Goal: Contribute content: Add original content to the website for others to see

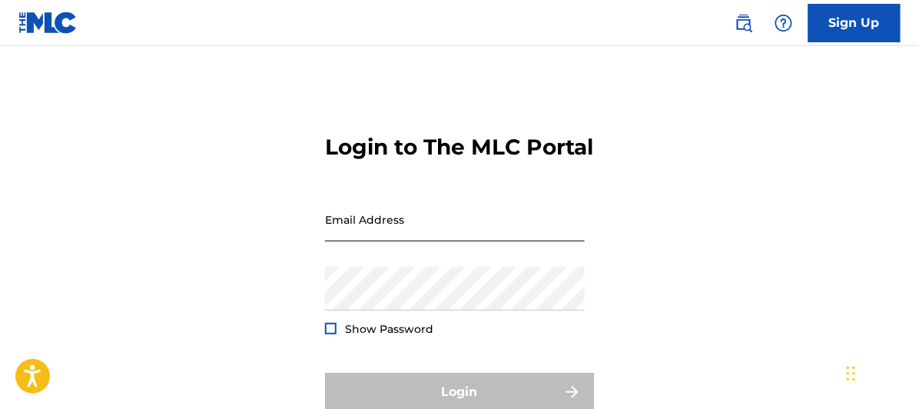
click at [340, 241] on input "Email Address" at bounding box center [455, 219] width 260 height 44
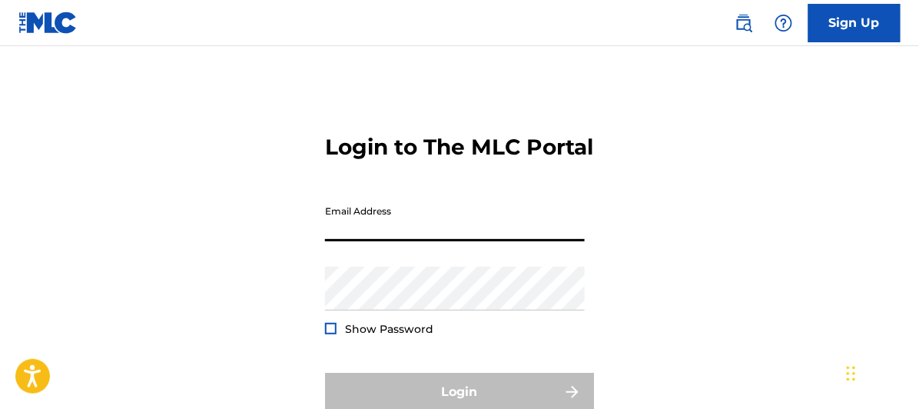
type input "[EMAIL_ADDRESS][DOMAIN_NAME]"
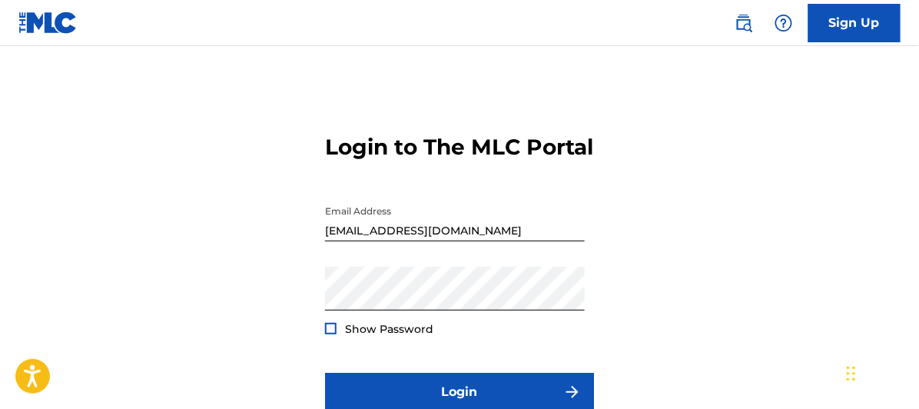
click at [330, 334] on div at bounding box center [331, 329] width 12 height 12
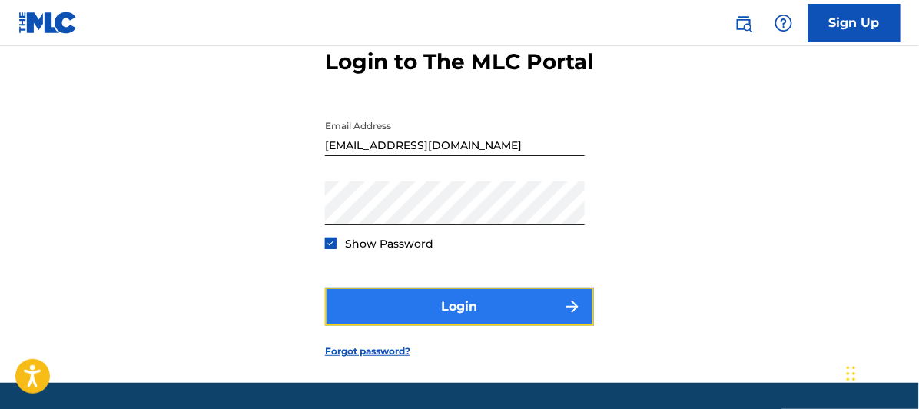
click at [462, 326] on button "Login" at bounding box center [459, 306] width 269 height 38
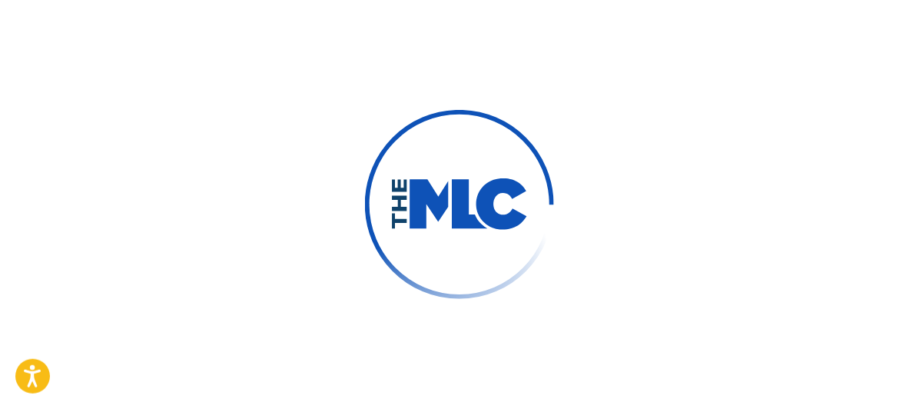
scroll to position [108, 0]
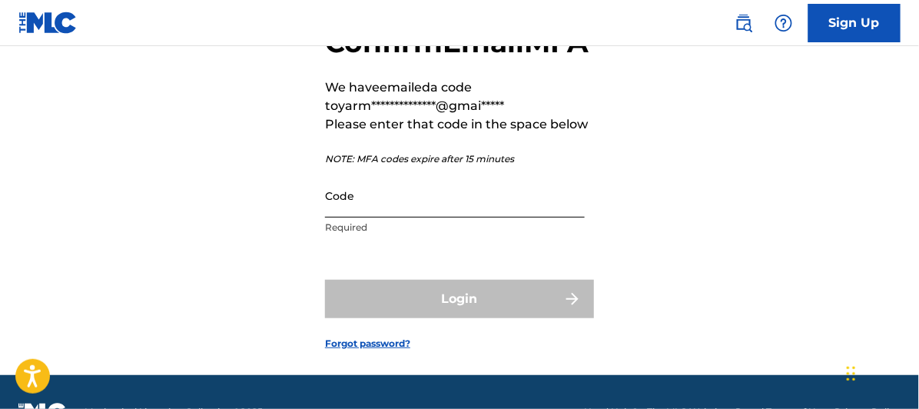
click at [353, 217] on input "Code" at bounding box center [455, 196] width 260 height 44
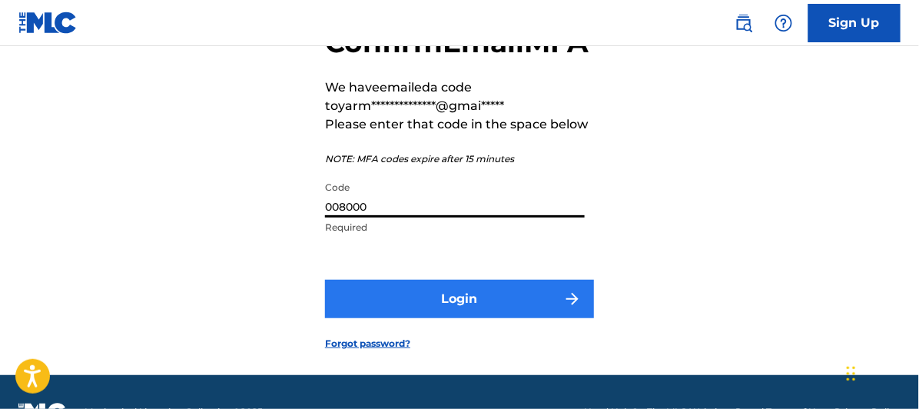
type input "008000"
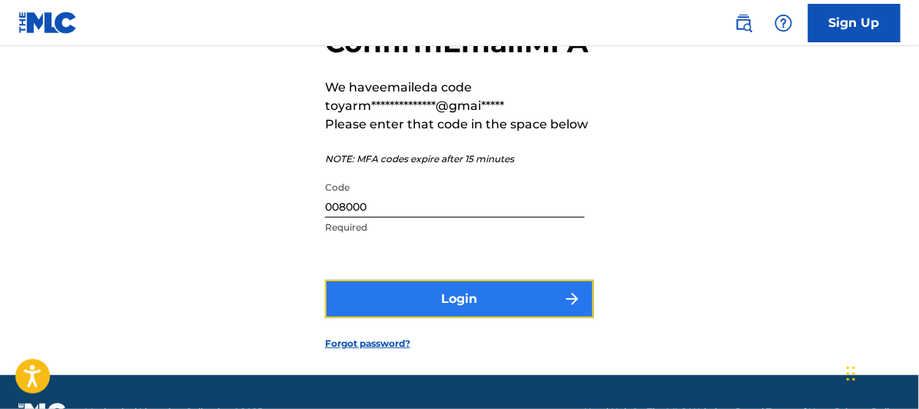
click at [469, 318] on button "Login" at bounding box center [459, 299] width 269 height 38
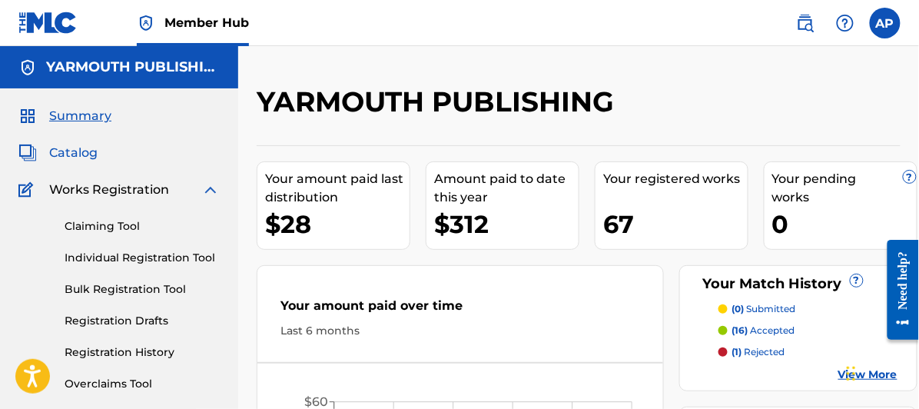
click at [78, 152] on span "Catalog" at bounding box center [73, 153] width 48 height 18
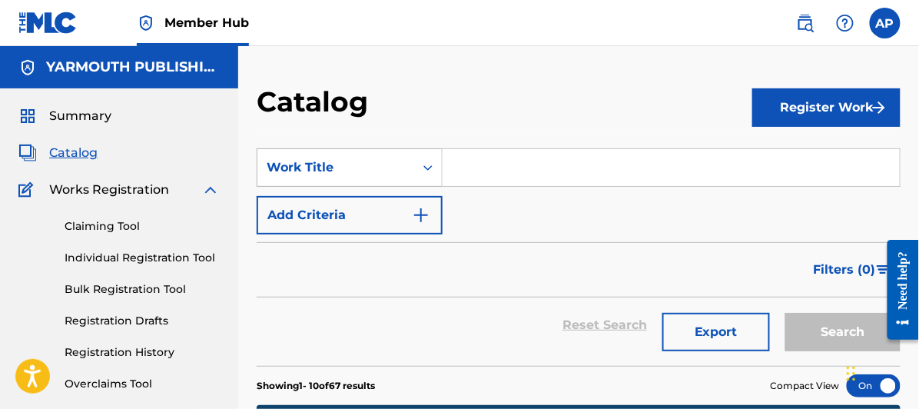
click at [426, 163] on icon "Search Form" at bounding box center [427, 167] width 15 height 15
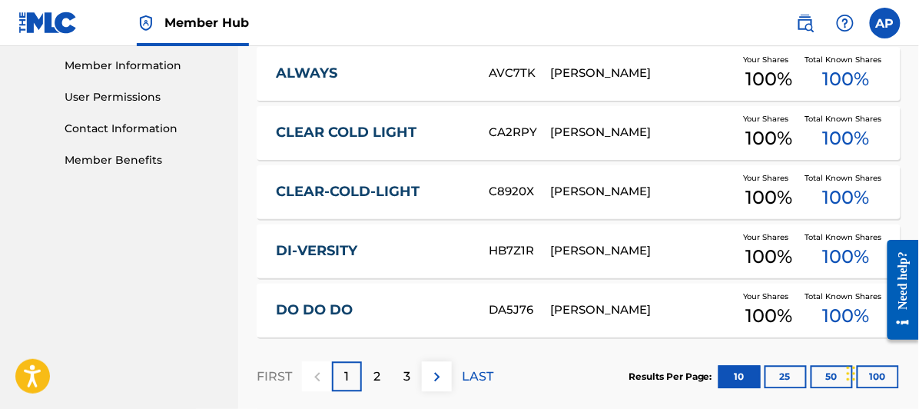
scroll to position [772, 0]
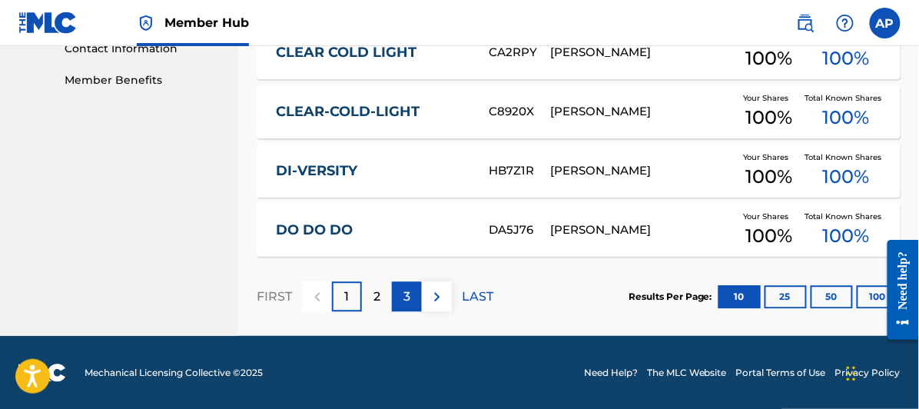
click at [406, 290] on p "3" at bounding box center [406, 296] width 7 height 18
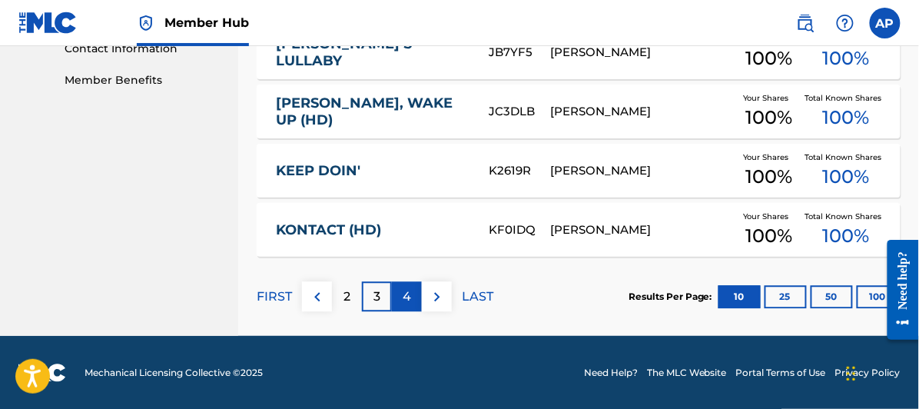
click at [406, 292] on p "4" at bounding box center [407, 296] width 8 height 18
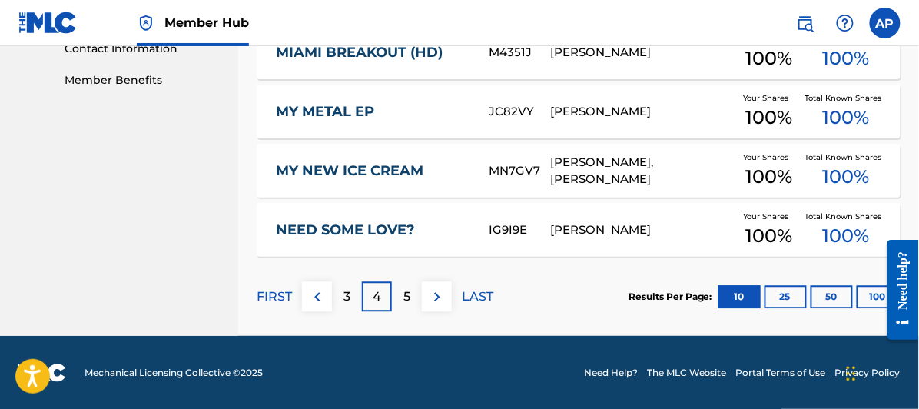
click at [362, 170] on link "MY NEW ICE CREAM" at bounding box center [372, 171] width 193 height 18
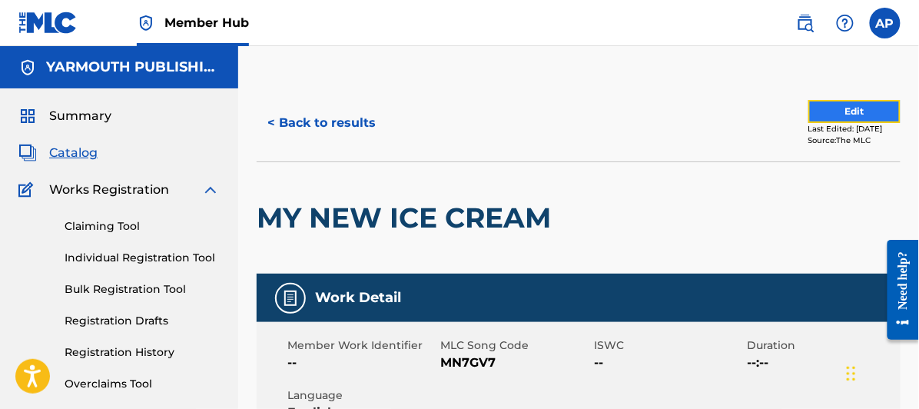
click at [841, 103] on button "Edit" at bounding box center [854, 111] width 92 height 23
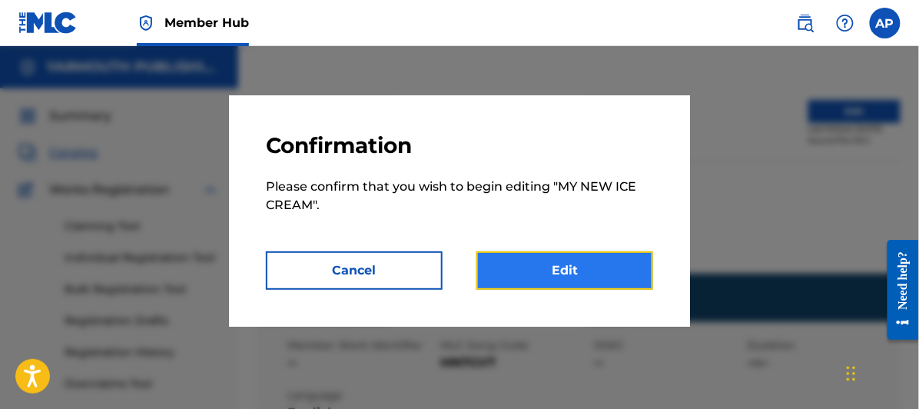
click at [577, 264] on link "Edit" at bounding box center [564, 270] width 177 height 38
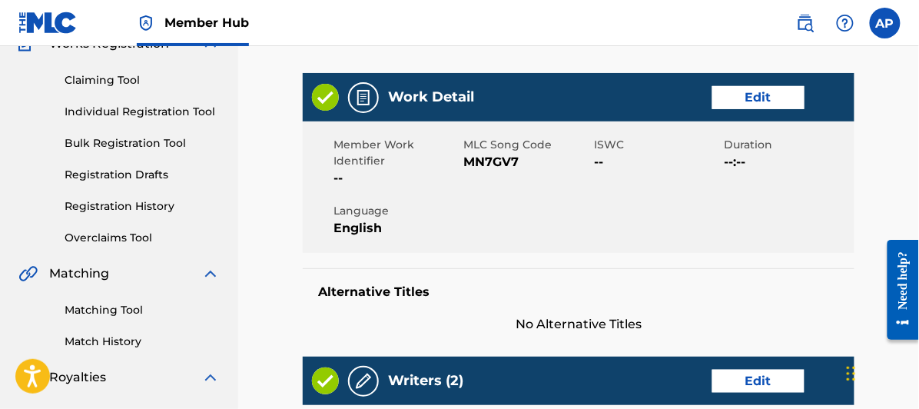
scroll to position [61, 0]
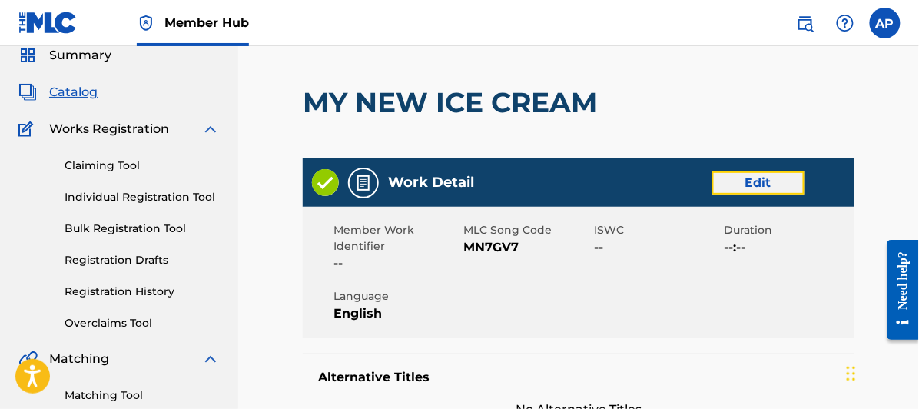
click at [754, 177] on link "Edit" at bounding box center [758, 182] width 92 height 23
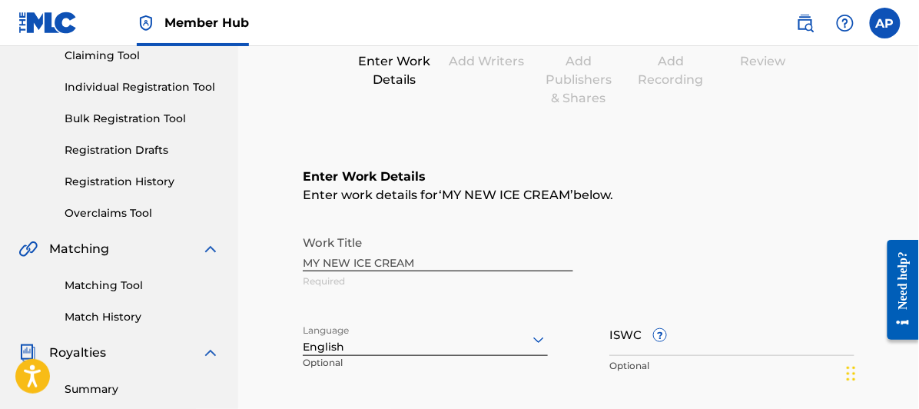
scroll to position [341, 0]
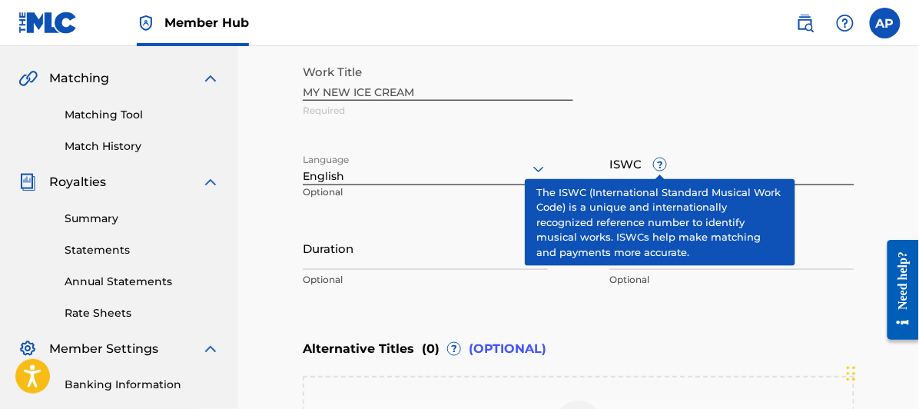
click at [662, 163] on span "?" at bounding box center [660, 164] width 12 height 12
click at [662, 163] on input "ISWC ?" at bounding box center [731, 163] width 245 height 44
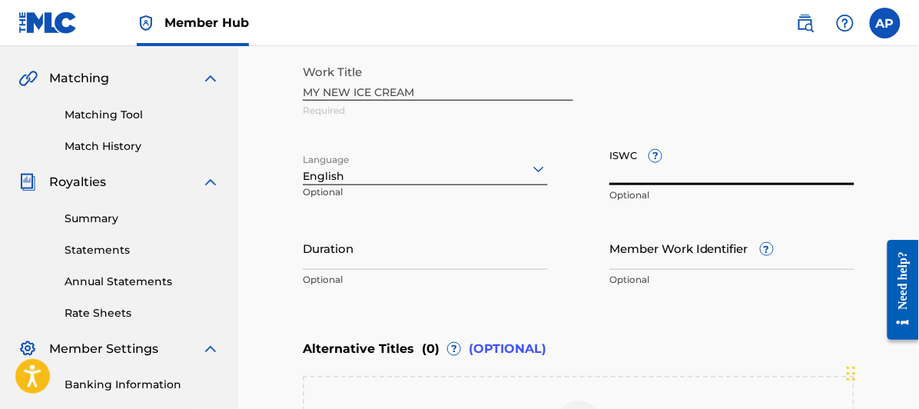
paste input "T-335.474.861-7"
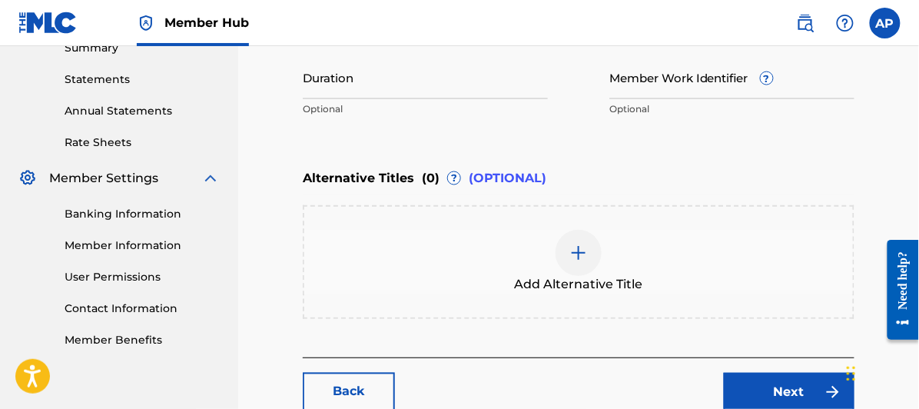
scroll to position [609, 0]
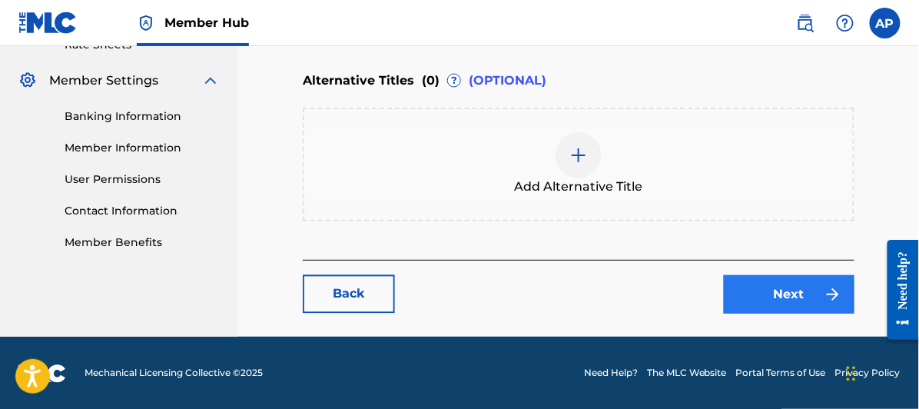
type input "T-335.474.861-7"
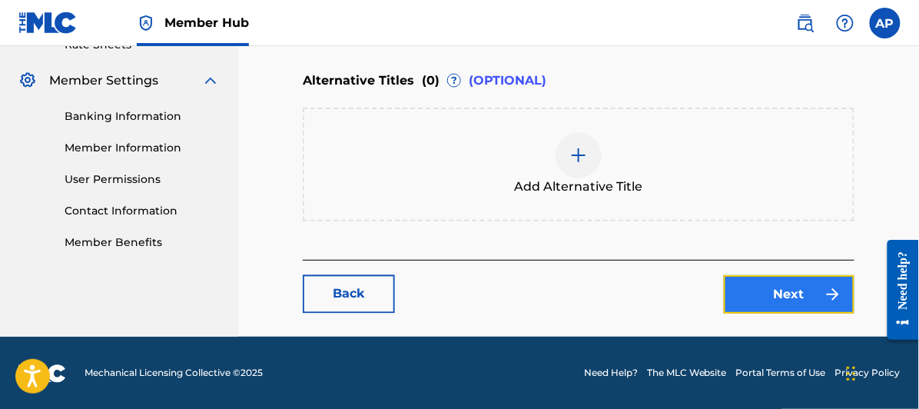
click at [795, 287] on link "Next" at bounding box center [789, 294] width 131 height 38
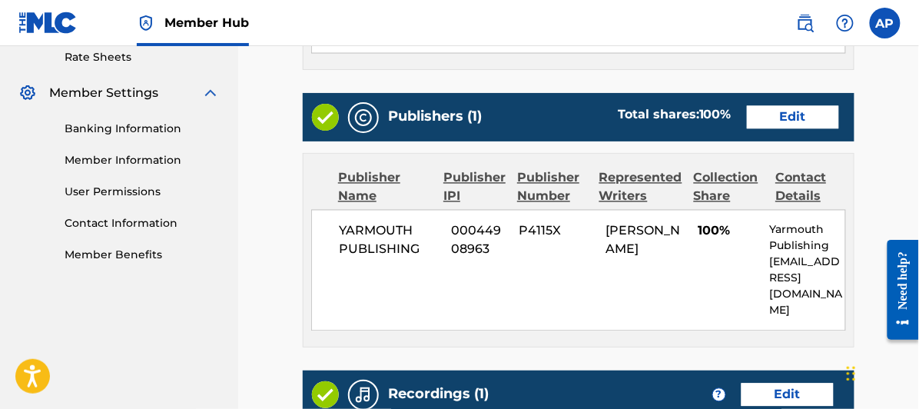
scroll to position [934, 0]
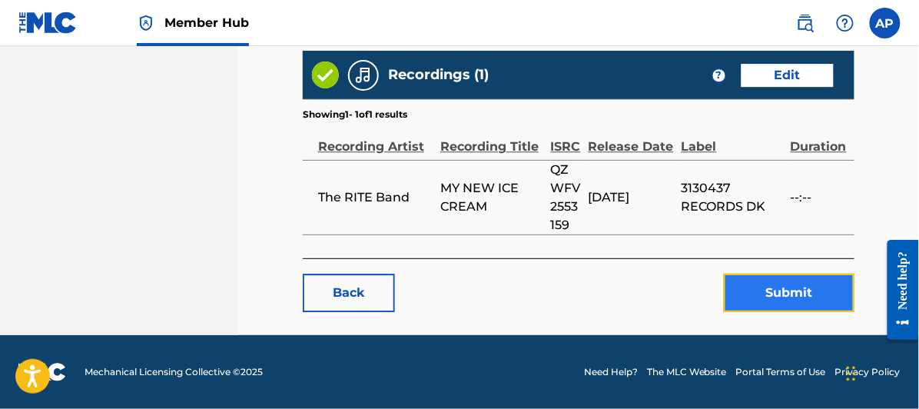
click at [791, 284] on button "Submit" at bounding box center [789, 293] width 131 height 38
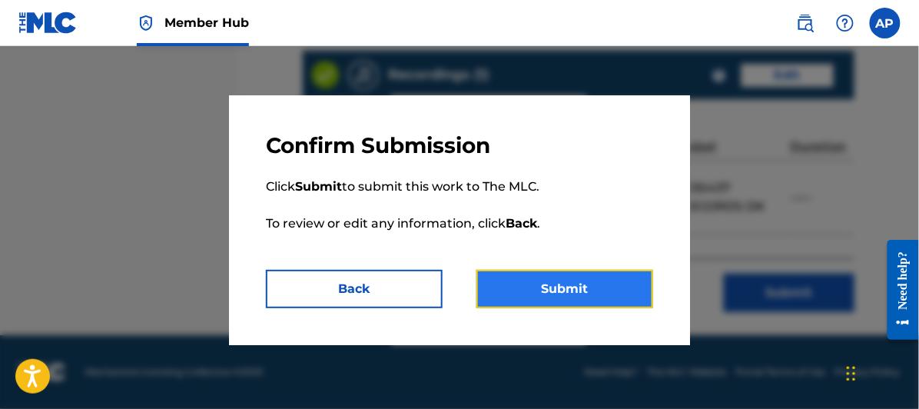
click at [572, 286] on button "Submit" at bounding box center [564, 289] width 177 height 38
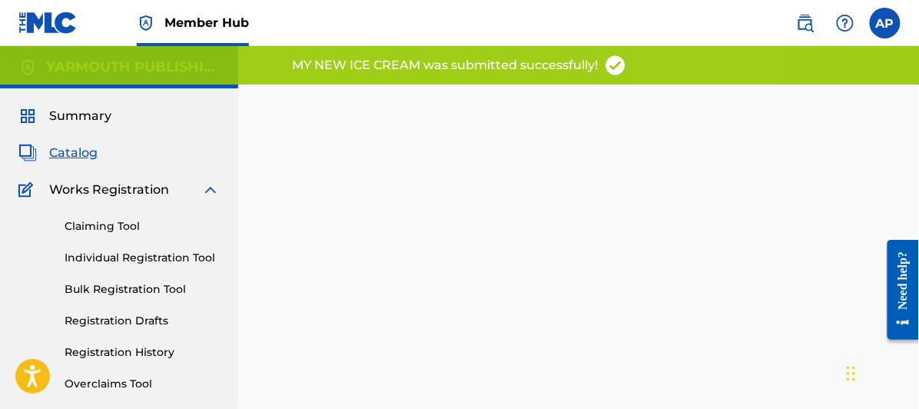
scroll to position [341, 0]
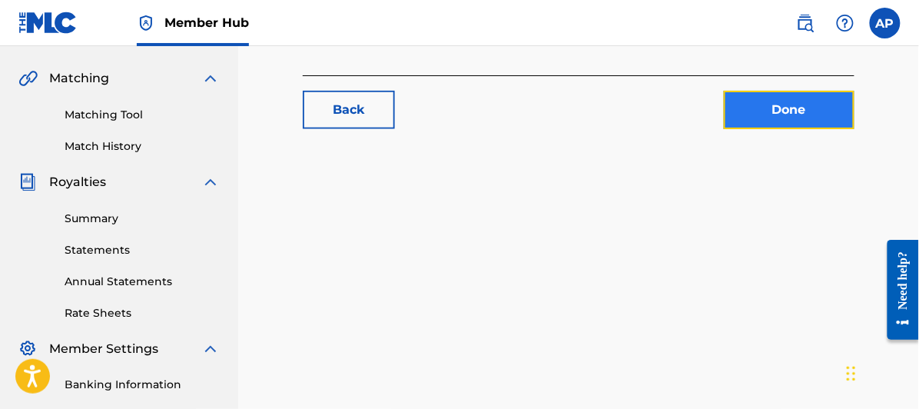
click at [789, 105] on link "Done" at bounding box center [789, 110] width 131 height 38
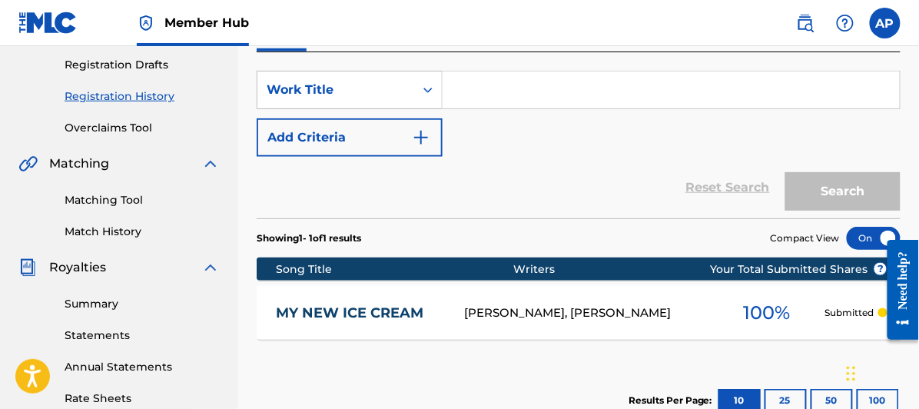
scroll to position [341, 0]
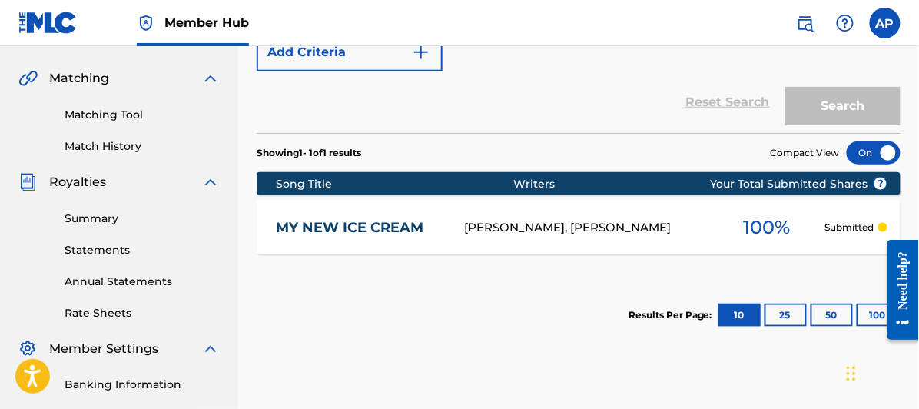
click at [382, 219] on link "MY NEW ICE CREAM" at bounding box center [360, 228] width 168 height 18
